Goal: Navigation & Orientation: Go to known website

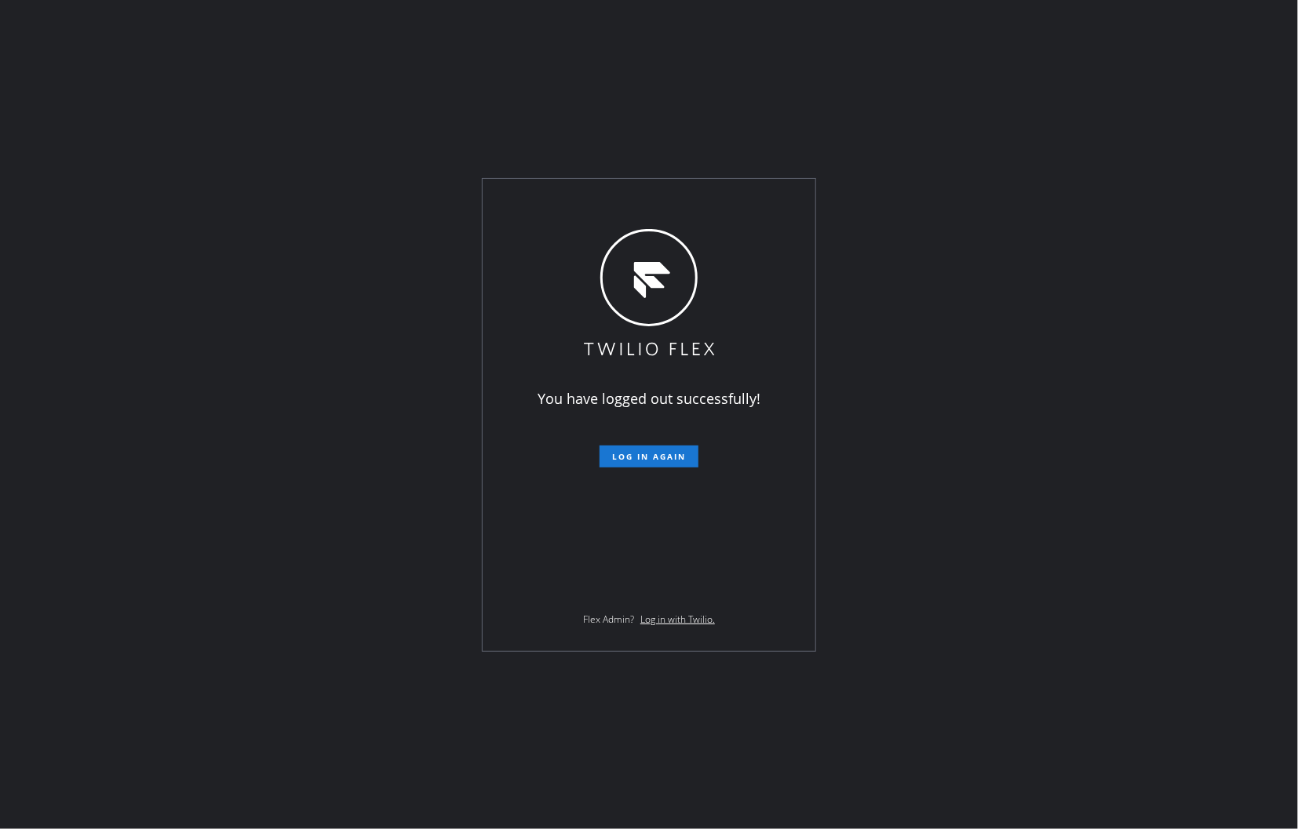
click at [662, 439] on form "Log in again" at bounding box center [648, 450] width 273 height 35
click at [660, 452] on span "Log in again" at bounding box center [649, 456] width 74 height 11
